Goal: Task Accomplishment & Management: Manage account settings

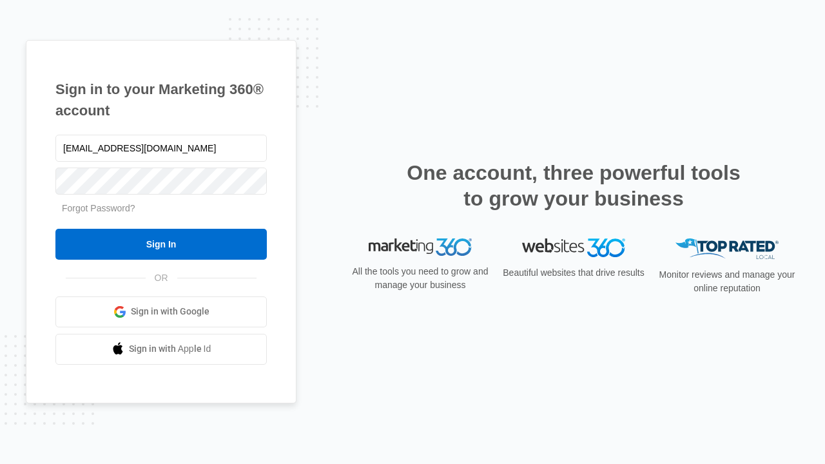
type input "dankie614@gmail.com"
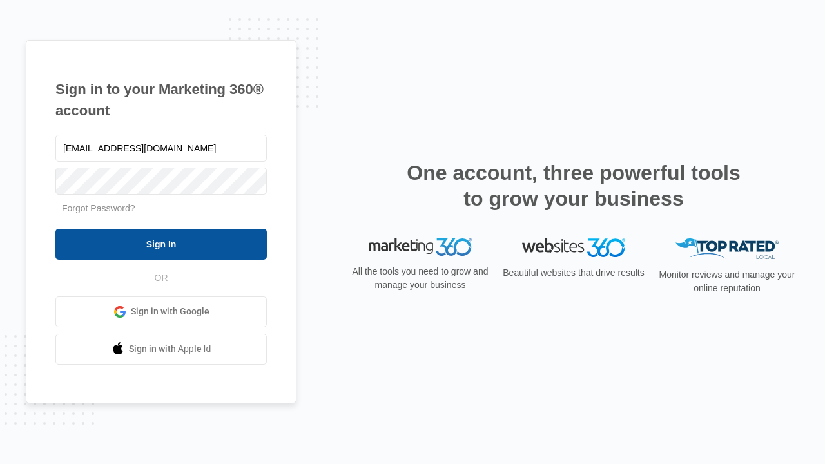
click at [161, 243] on input "Sign In" at bounding box center [160, 244] width 211 height 31
